Goal: Task Accomplishment & Management: Use online tool/utility

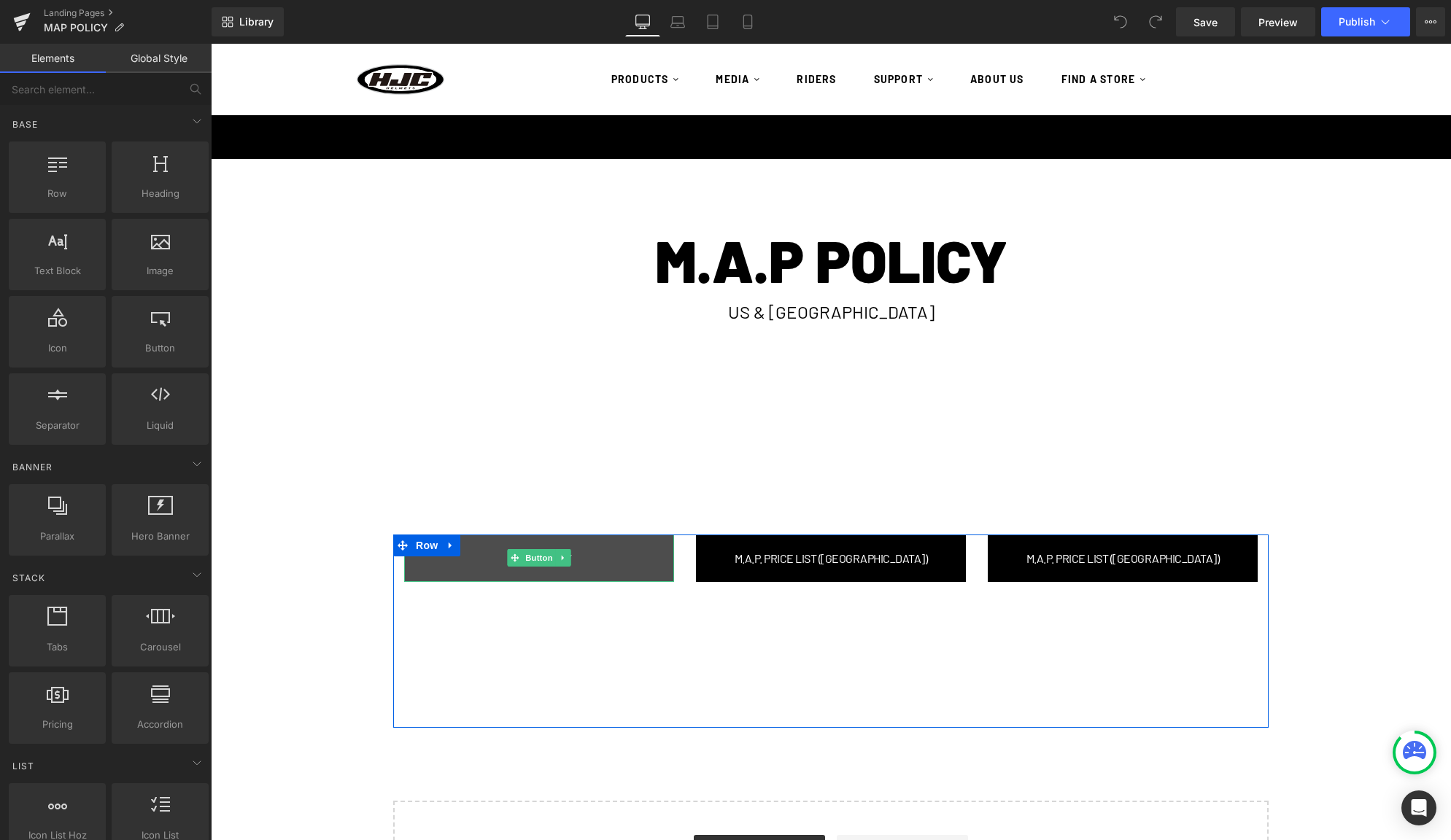
click at [592, 563] on link "M.A.P. POLICY" at bounding box center [538, 559] width 270 height 48
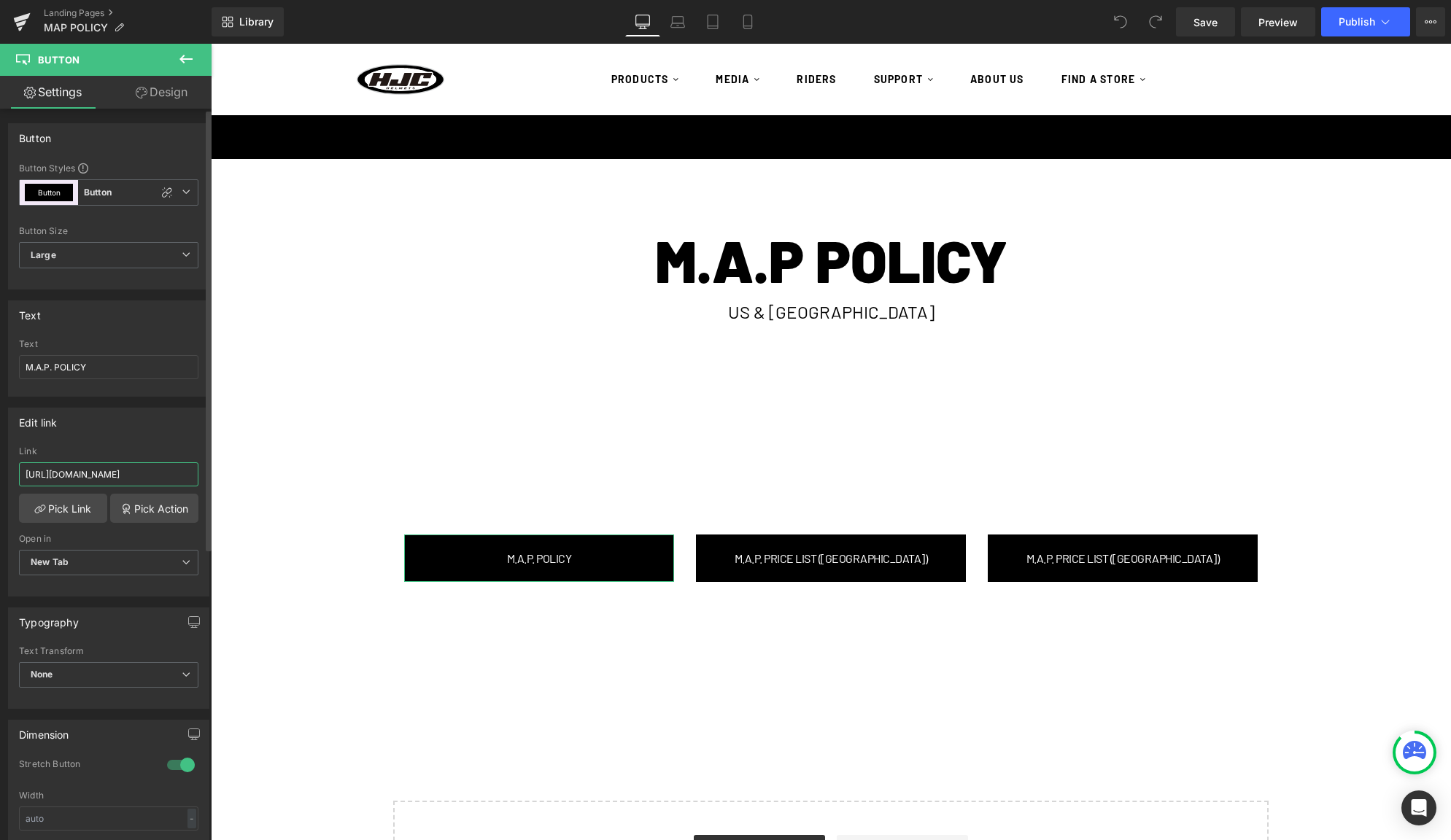
click at [102, 475] on input "[URL][DOMAIN_NAME]" at bounding box center [108, 474] width 179 height 24
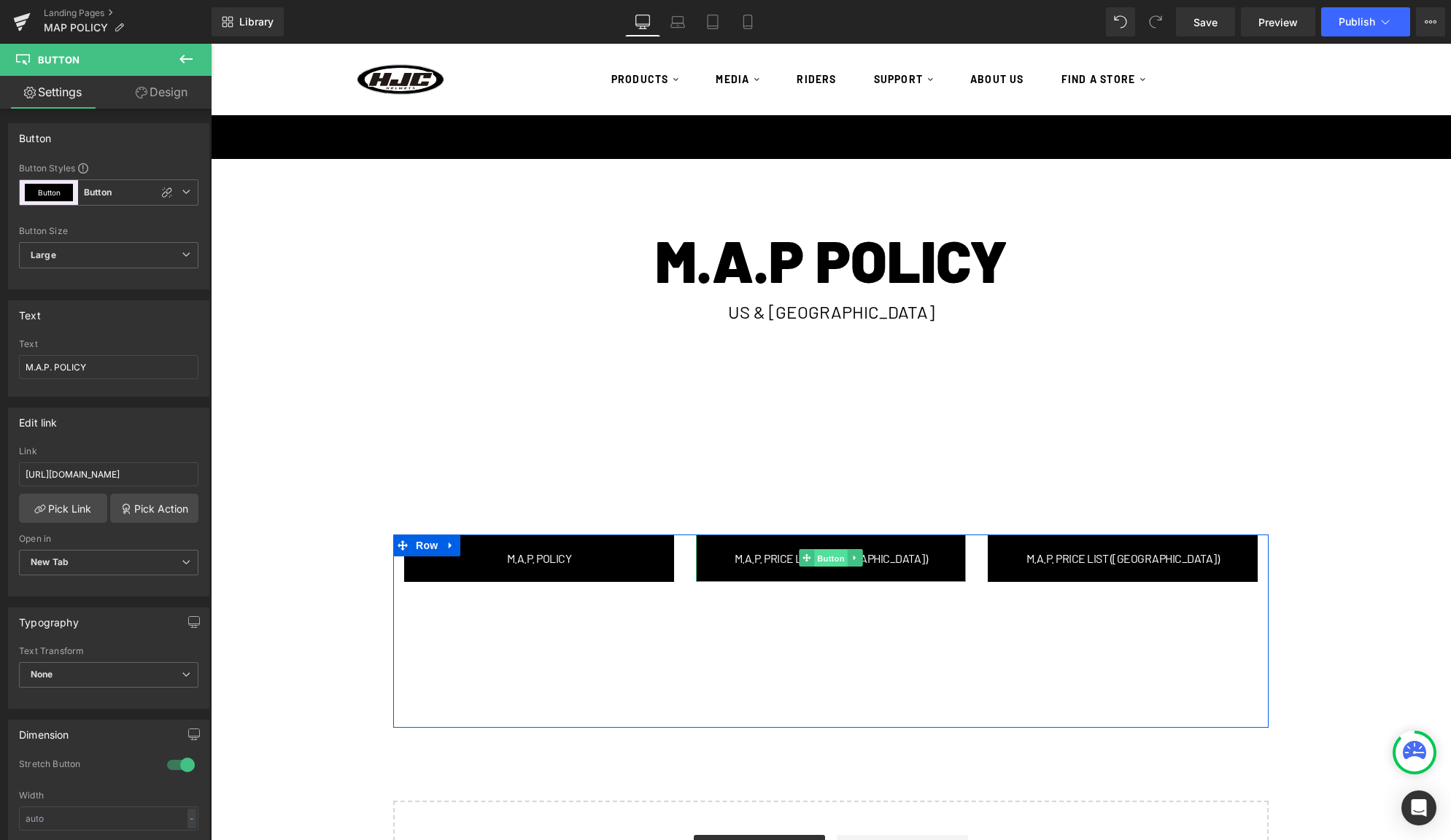
click at [833, 558] on span "Button" at bounding box center [831, 559] width 34 height 18
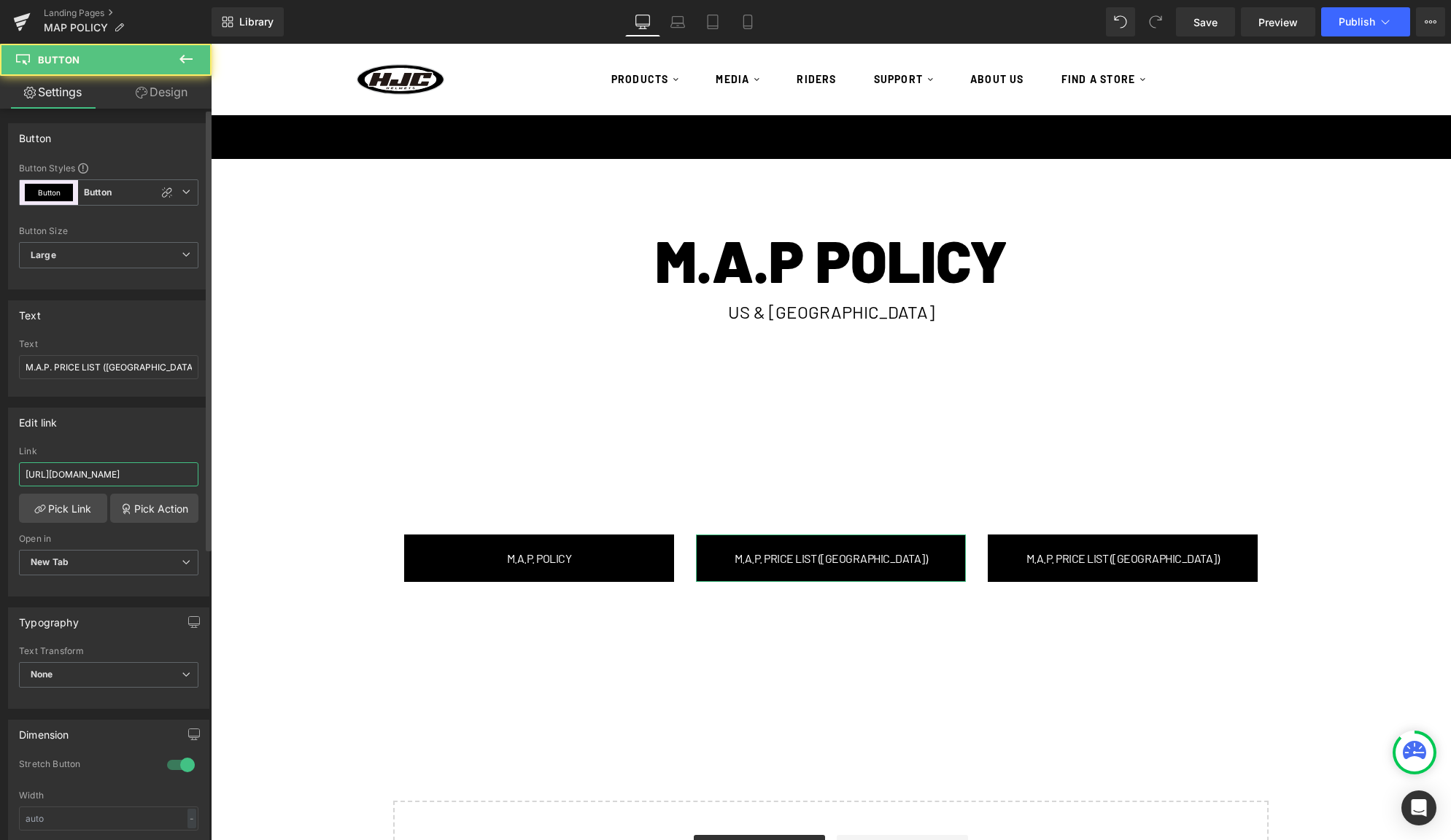
click at [103, 475] on input "[URL][DOMAIN_NAME]" at bounding box center [108, 474] width 179 height 24
paste input "FALL_2025V2_PRICE_LIST.xlsx?v=1758584541"
type input "[URL][DOMAIN_NAME]"
click at [340, 461] on div "M.A.P POLICY Heading US & CANADA Heading Row Row Row 200px M.A.P. POLICY Button…" at bounding box center [830, 539] width 1240 height 761
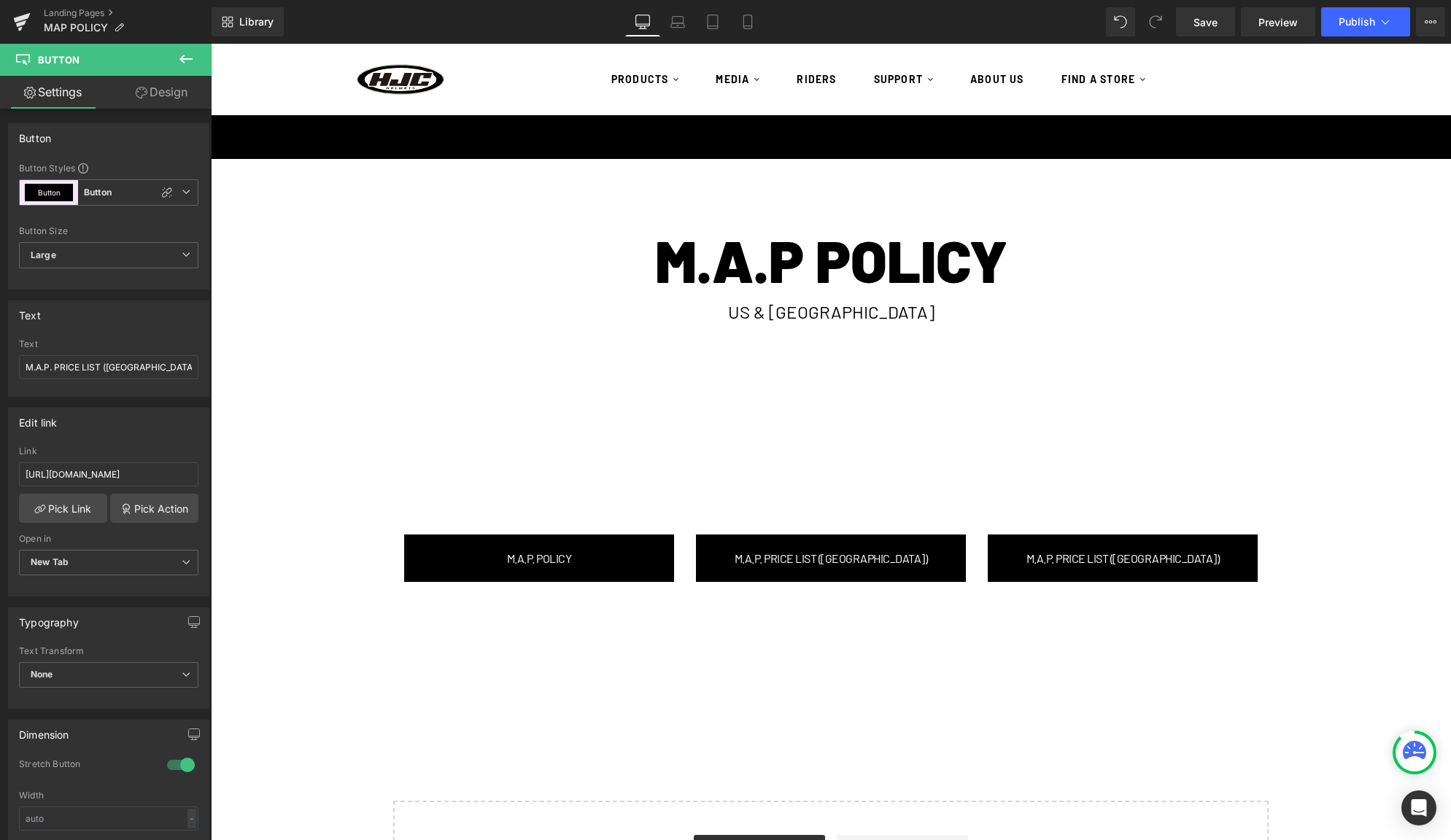
scroll to position [0, 0]
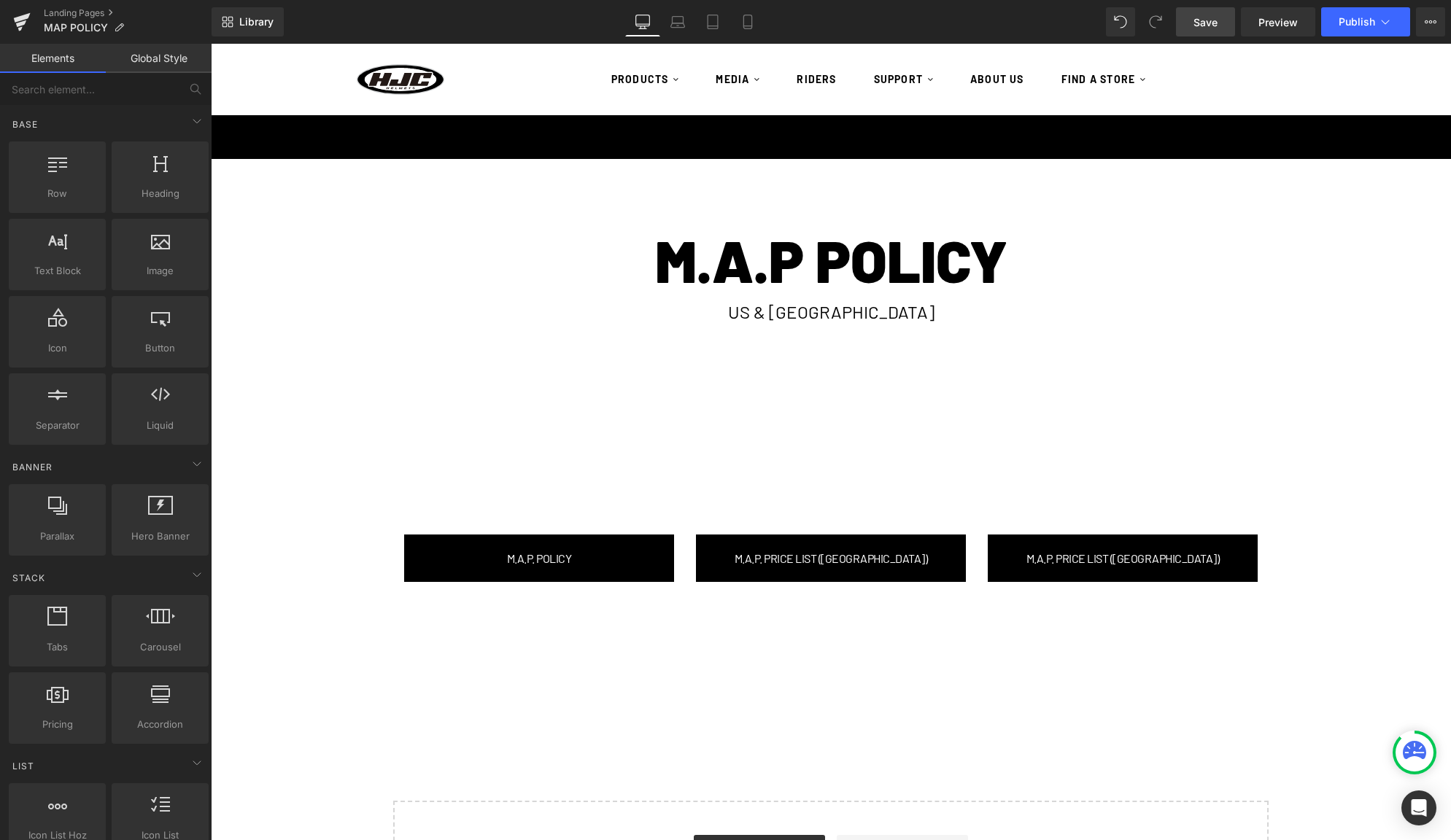
click at [1215, 21] on span "Save" at bounding box center [1205, 21] width 24 height 15
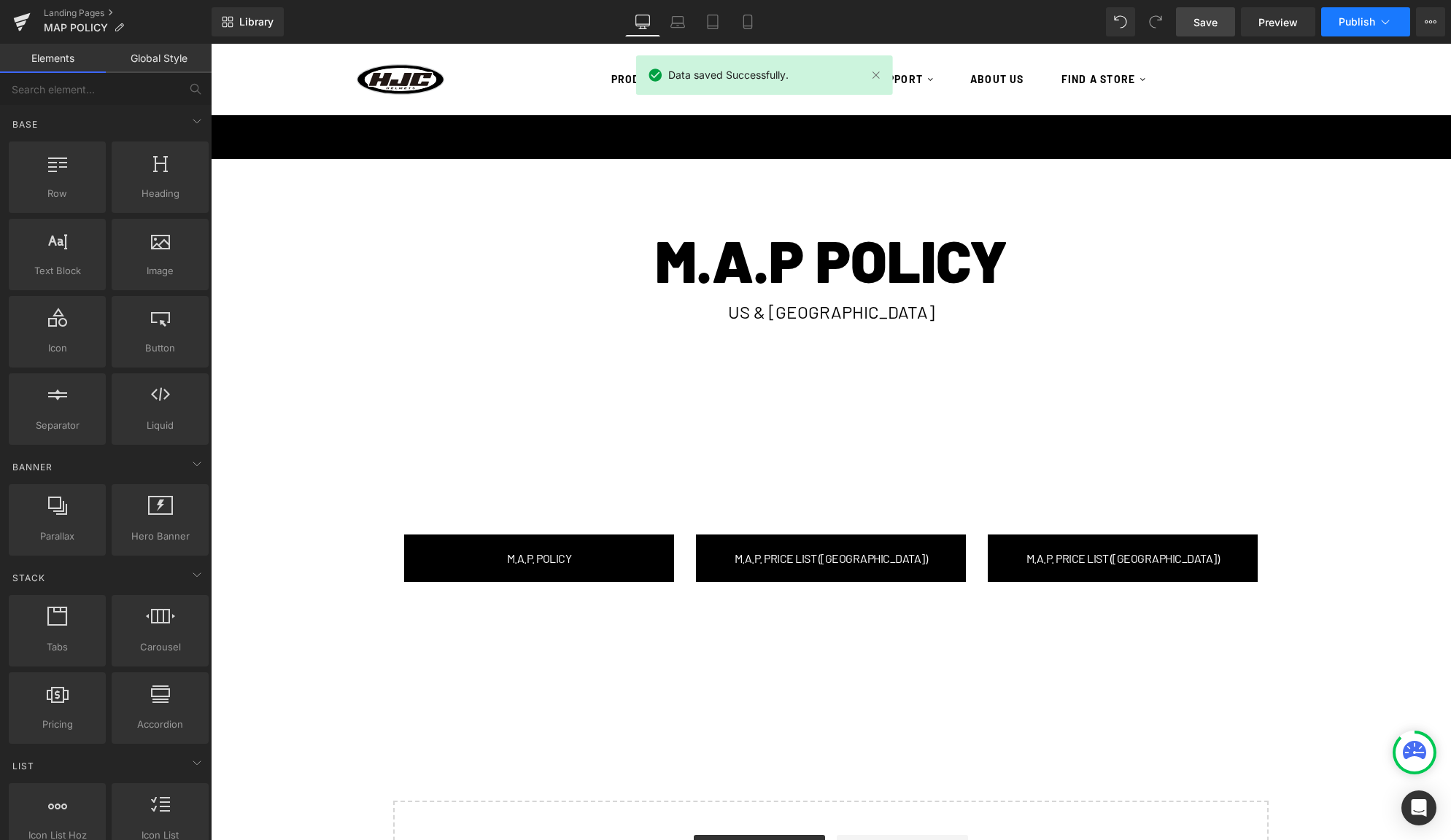
click at [1356, 19] on span "Publish" at bounding box center [1356, 21] width 36 height 11
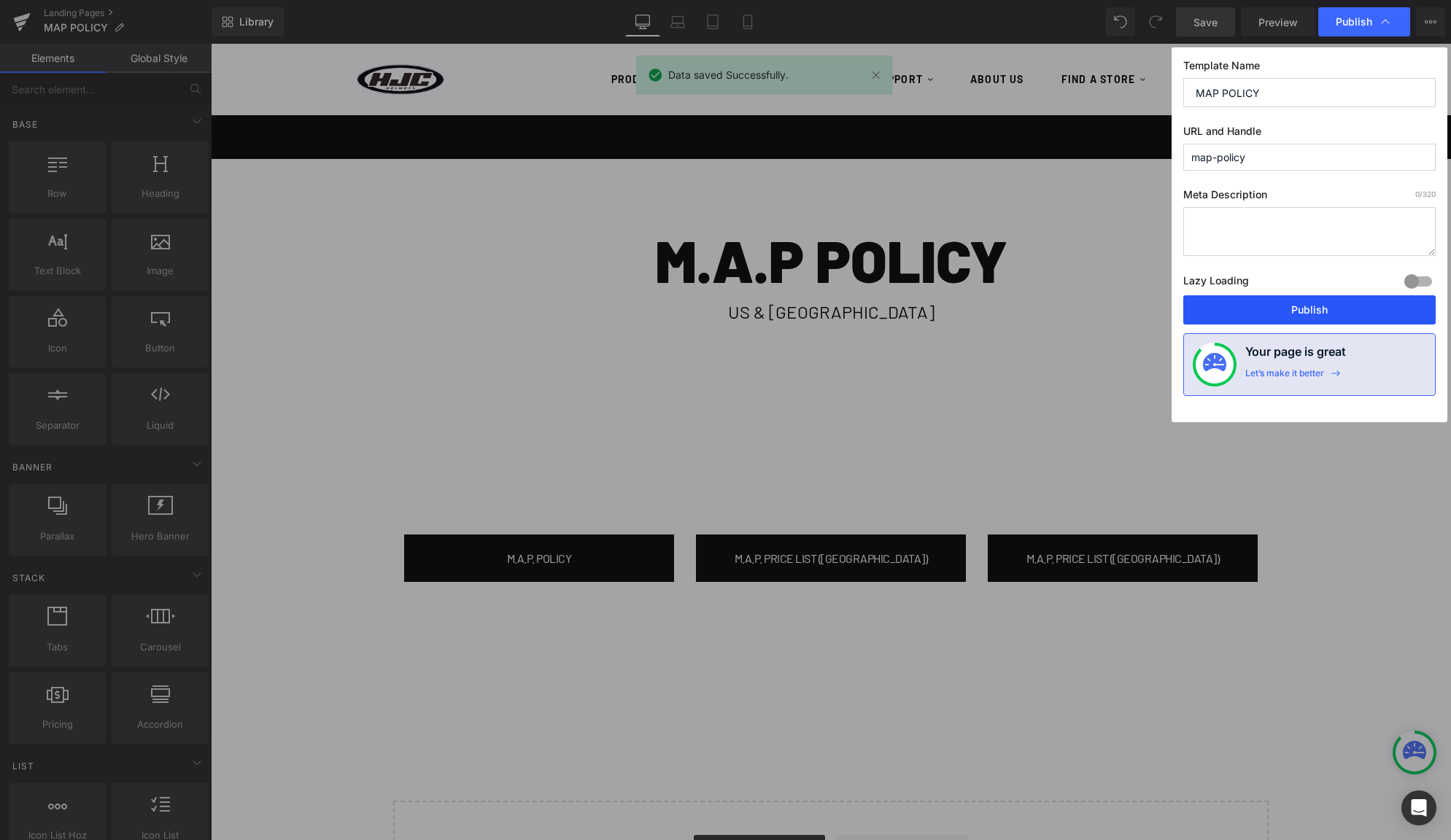
drag, startPoint x: 1319, startPoint y: 302, endPoint x: 752, endPoint y: 251, distance: 569.3
click at [1319, 302] on button "Publish" at bounding box center [1309, 309] width 252 height 29
